Goal: Task Accomplishment & Management: Use online tool/utility

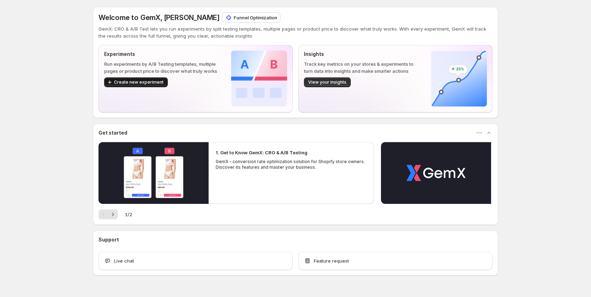
click at [139, 85] on span "Create new experiment" at bounding box center [139, 82] width 50 height 6
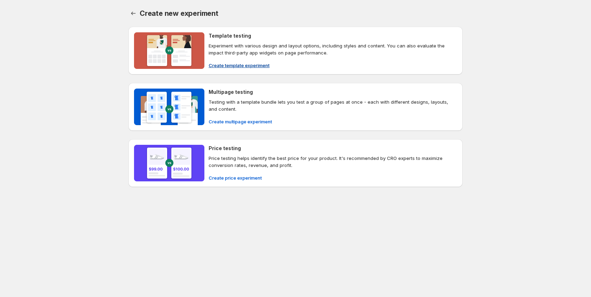
click at [240, 63] on span "Create template experiment" at bounding box center [239, 65] width 61 height 7
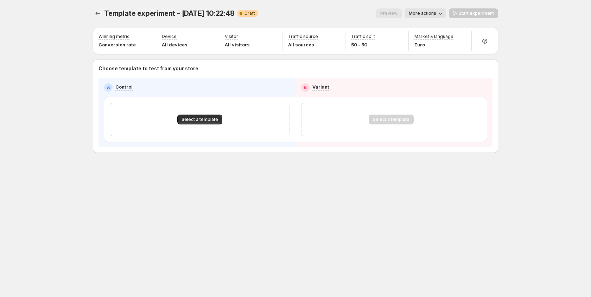
click at [515, 36] on div "Template experiment - Oct 10, 10:22:48. This page is ready Template experiment …" at bounding box center [295, 148] width 591 height 297
click at [492, 43] on div at bounding box center [484, 41] width 20 height 20
click at [486, 59] on span "Setup guide" at bounding box center [485, 61] width 26 height 6
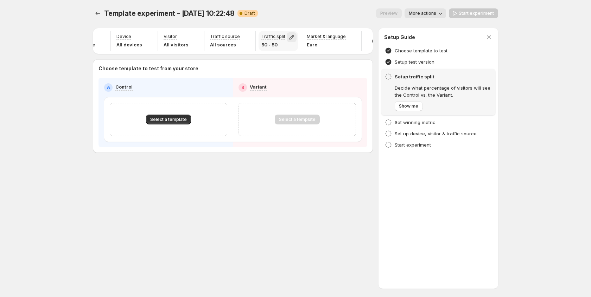
scroll to position [0, 46]
click at [366, 40] on icon at bounding box center [369, 41] width 7 height 7
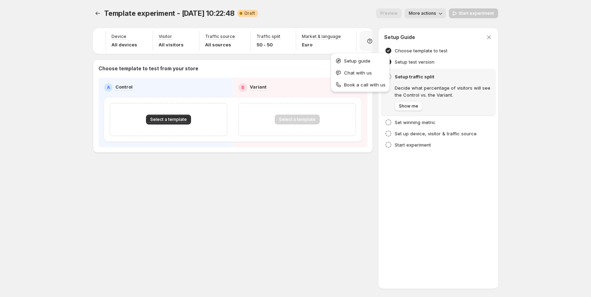
click at [366, 40] on icon at bounding box center [369, 41] width 7 height 7
click at [490, 36] on icon "button" at bounding box center [489, 38] width 4 height 4
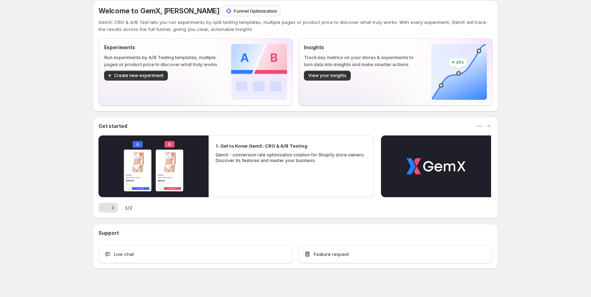
scroll to position [8, 0]
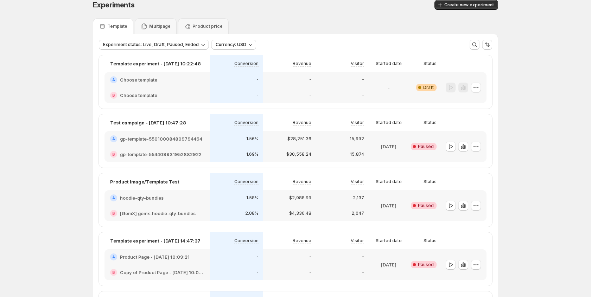
scroll to position [9, 0]
